Goal: Task Accomplishment & Management: Use online tool/utility

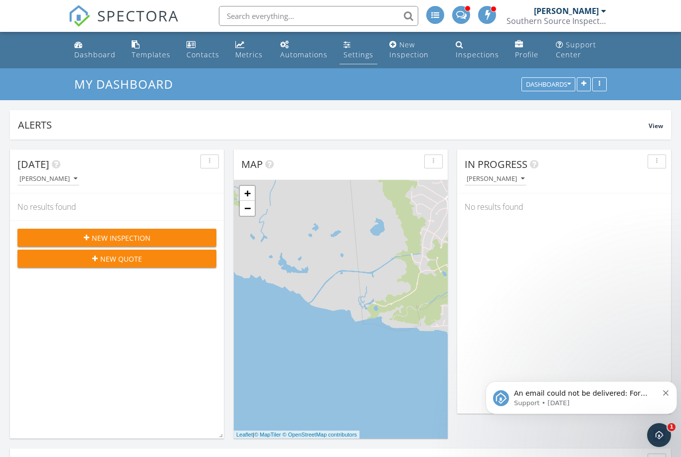
click at [350, 45] on link "Settings" at bounding box center [358, 50] width 38 height 28
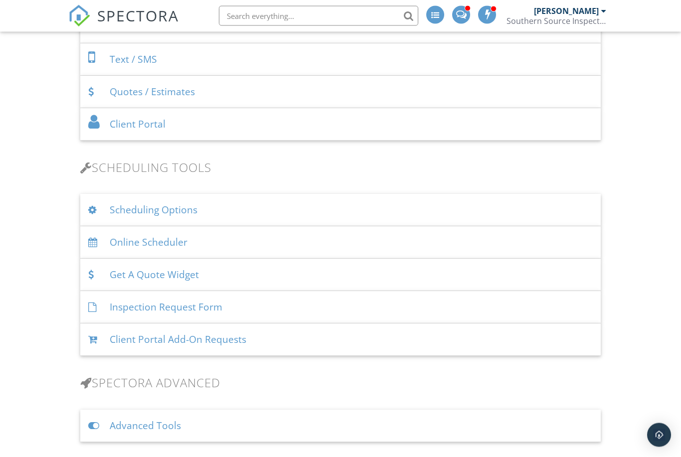
scroll to position [529, 0]
click at [147, 243] on div "Online Scheduler" at bounding box center [340, 242] width 521 height 32
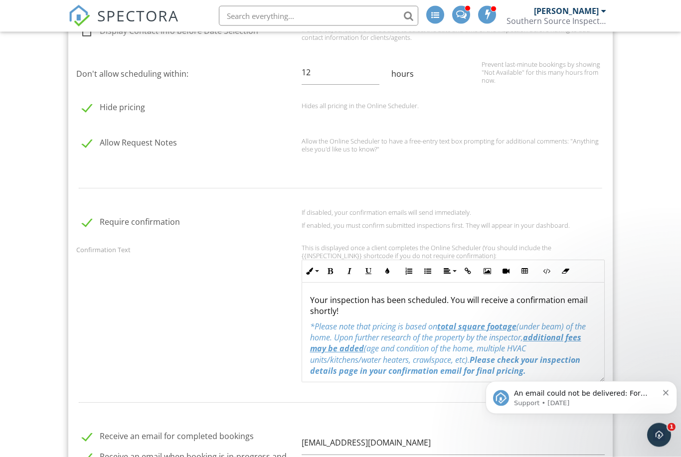
scroll to position [926, 0]
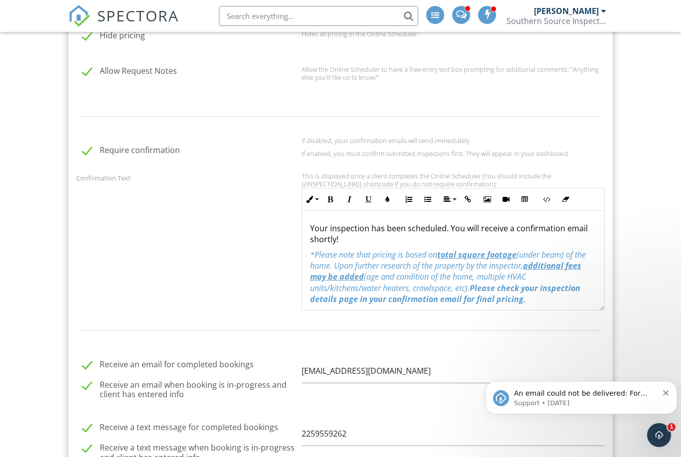
click at [666, 393] on icon "Dismiss notification" at bounding box center [665, 392] width 5 height 5
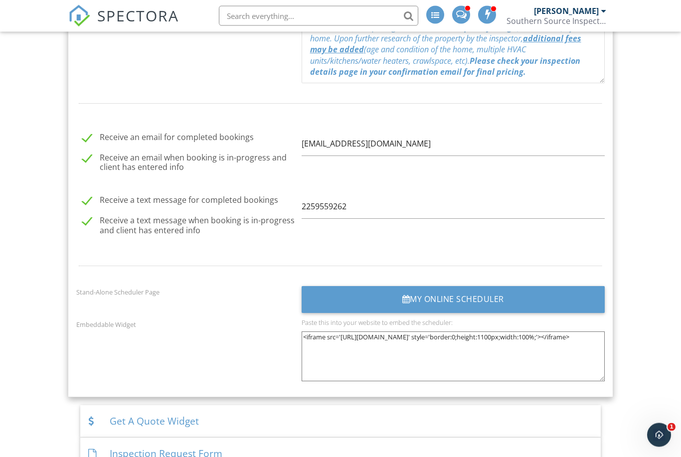
scroll to position [1196, 0]
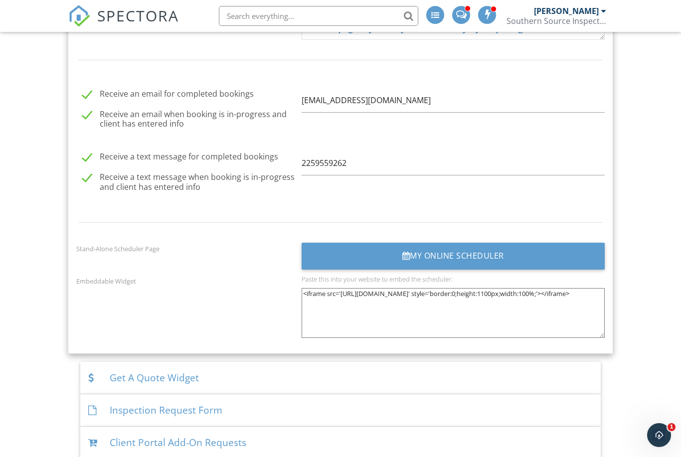
drag, startPoint x: 305, startPoint y: 289, endPoint x: 449, endPoint y: 328, distance: 148.7
click at [473, 329] on textarea "<iframe src='https://app.spectora.com/home-inspectors/southern-source-inspectio…" at bounding box center [452, 313] width 303 height 50
drag, startPoint x: 505, startPoint y: 300, endPoint x: 293, endPoint y: 278, distance: 213.0
click at [293, 278] on div "Embeddable Widget Paste this into your website to embed the scheduler: <iframe …" at bounding box center [340, 310] width 541 height 70
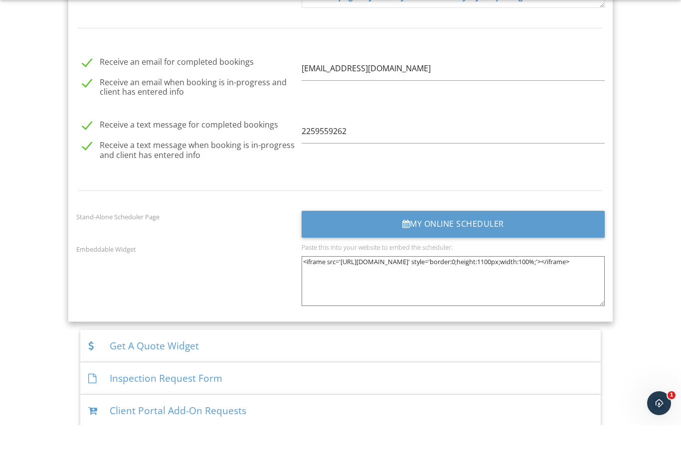
scroll to position [1228, 0]
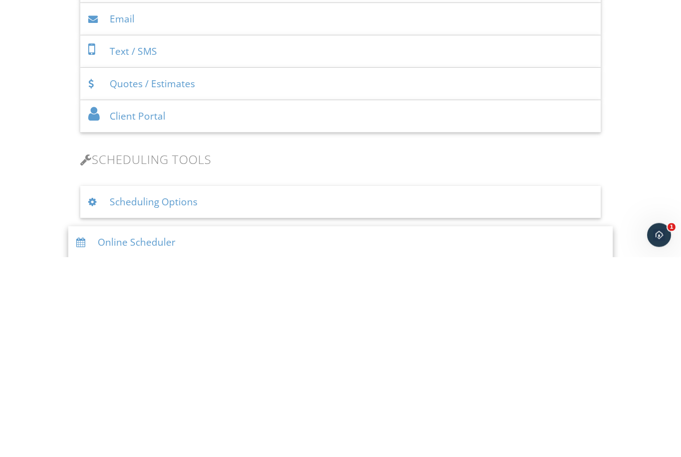
scroll to position [0, 0]
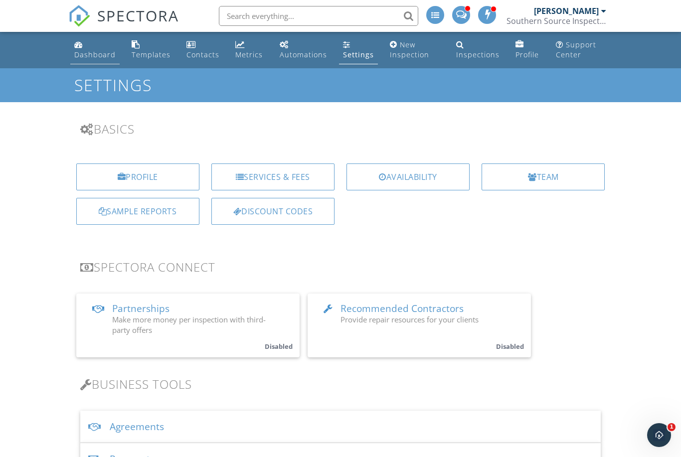
click at [84, 43] on link "Dashboard" at bounding box center [94, 50] width 49 height 28
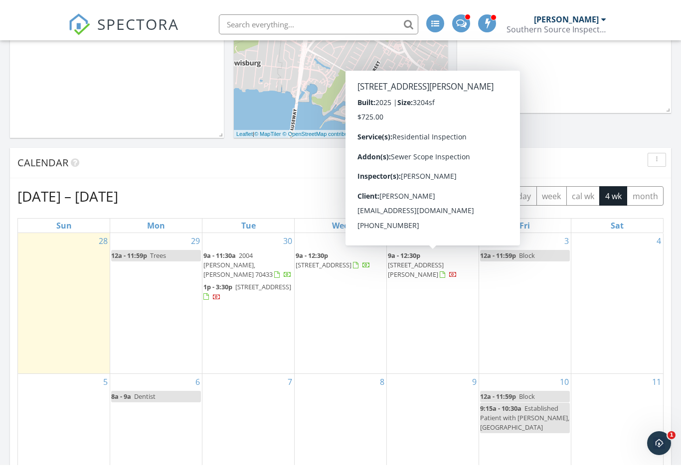
scroll to position [278, 0]
